Goal: Find specific page/section: Find specific page/section

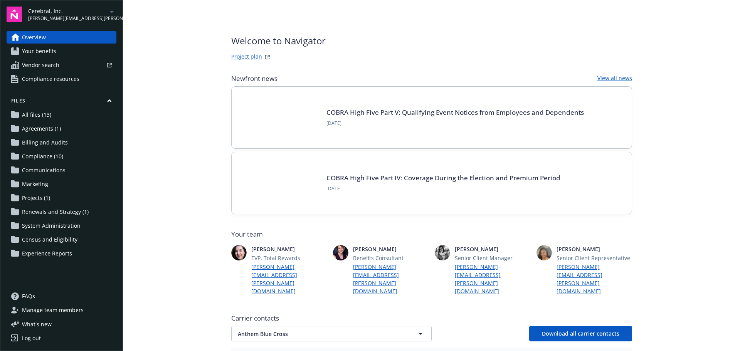
scroll to position [193, 0]
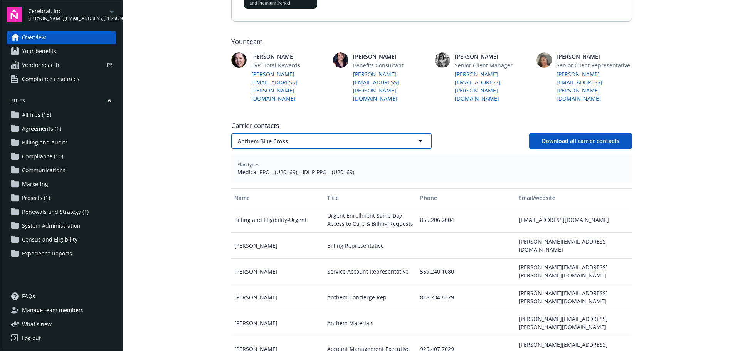
click at [282, 137] on span "Anthem Blue Cross" at bounding box center [318, 141] width 160 height 8
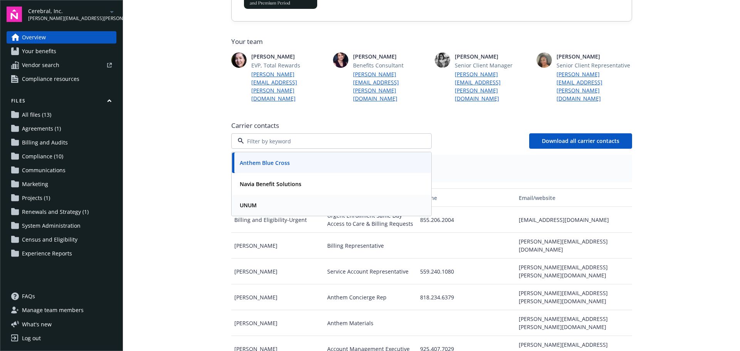
click at [270, 200] on div "UNUM" at bounding box center [332, 205] width 190 height 11
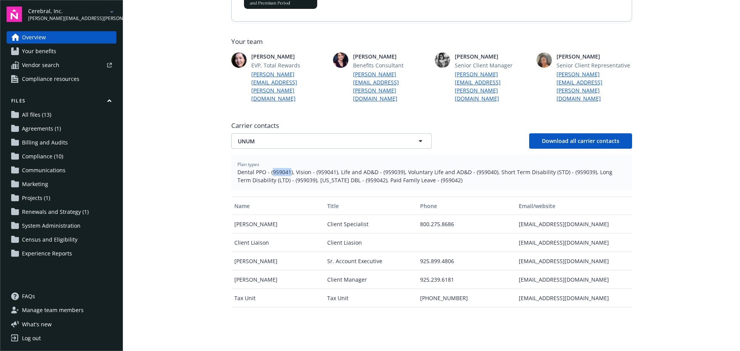
drag, startPoint x: 269, startPoint y: 156, endPoint x: 288, endPoint y: 157, distance: 18.2
click at [288, 168] on span "Dental PPO - (959041), Vision - (959041), Life and AD&D - (959039), Voluntary L…" at bounding box center [431, 176] width 389 height 16
copy span "959041"
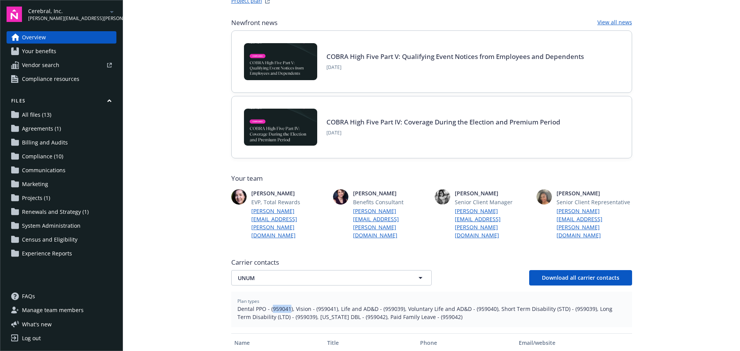
scroll to position [0, 0]
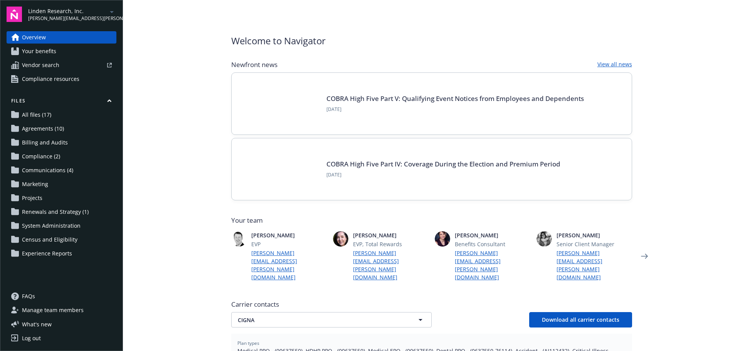
scroll to position [193, 0]
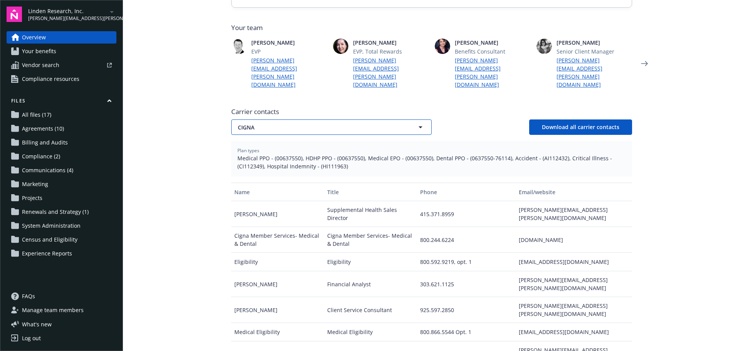
click at [280, 123] on span "CIGNA" at bounding box center [318, 127] width 160 height 8
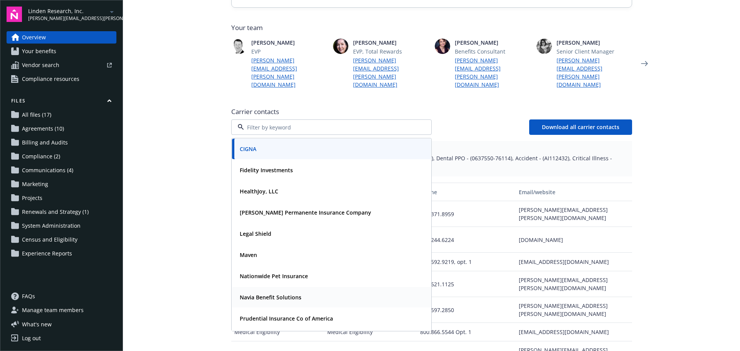
click at [264, 294] on strong "Navia Benefit Solutions" at bounding box center [271, 297] width 62 height 7
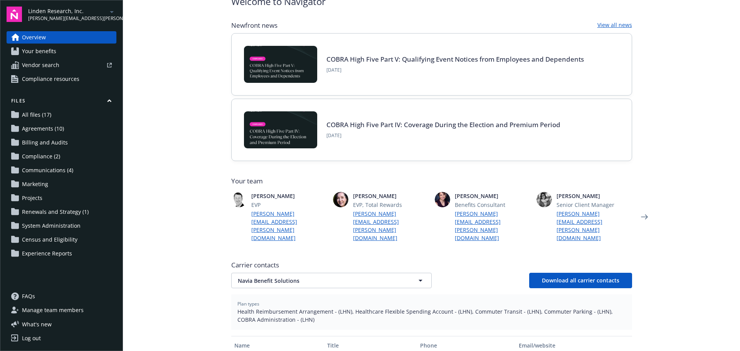
scroll to position [39, 0]
